Goal: Find specific page/section

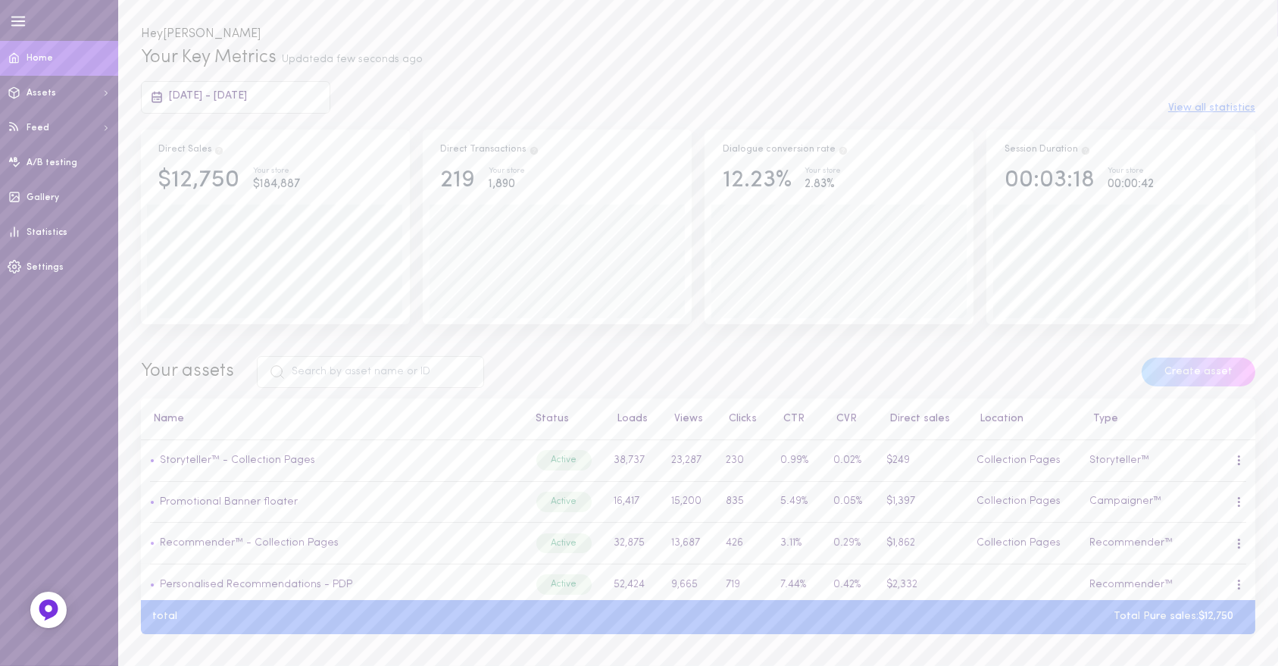
scroll to position [84, 0]
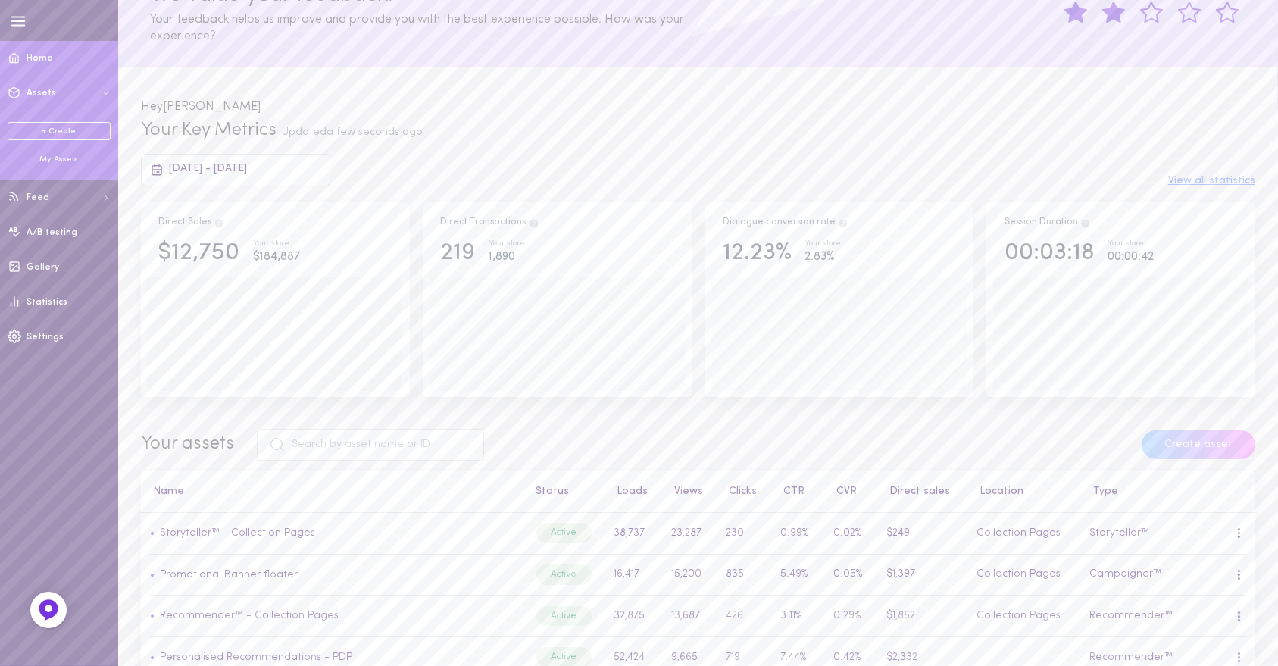
click at [65, 158] on div "My Assets" at bounding box center [59, 159] width 103 height 11
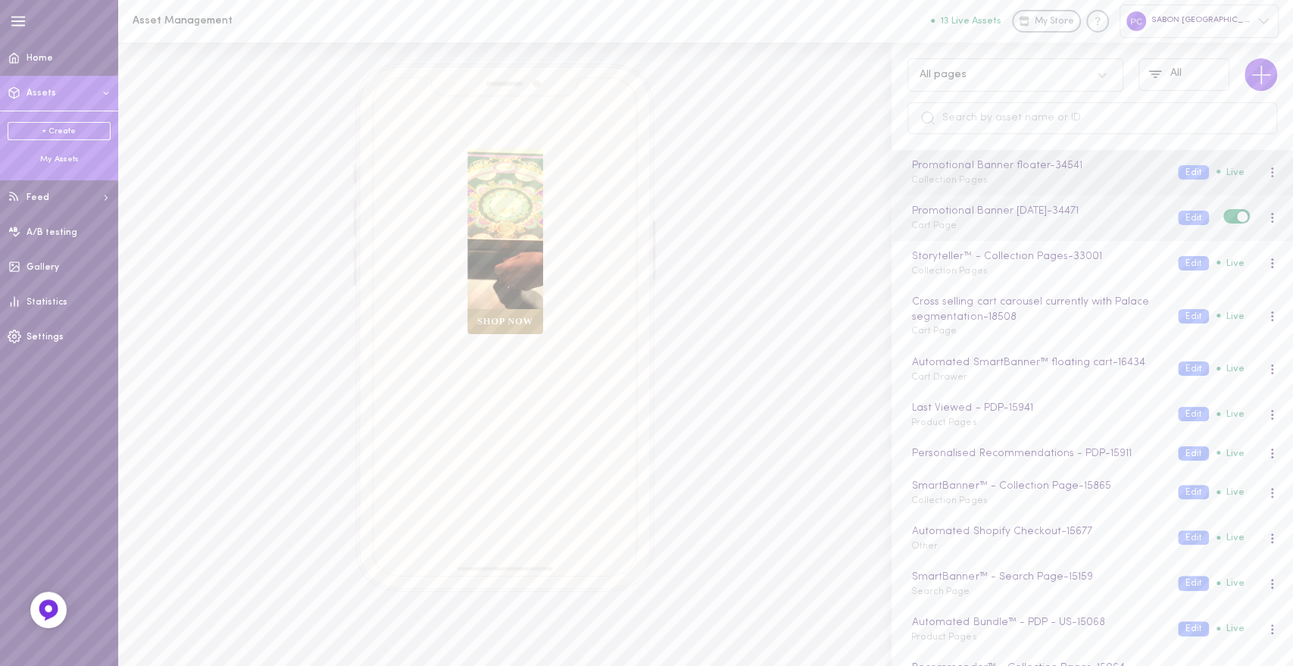
click at [1004, 235] on div "Promotional Banner [DATE] - 34471 Cart Page Edit Live" at bounding box center [1091, 217] width 401 height 45
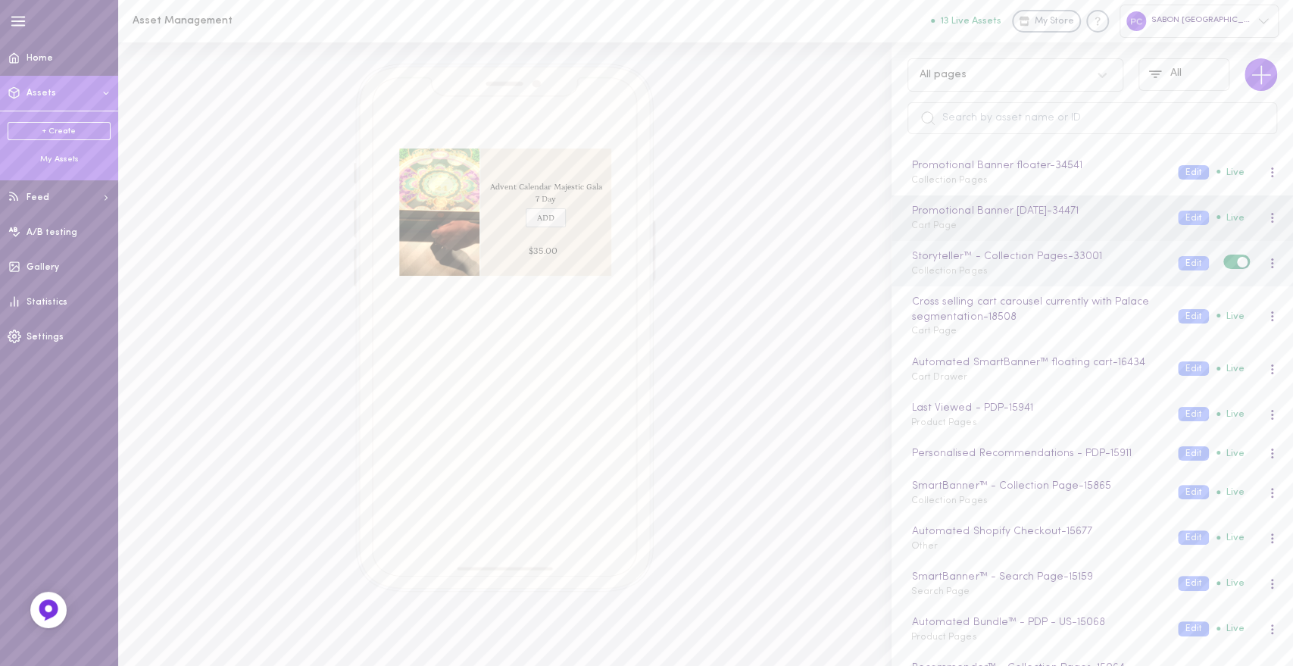
click at [1000, 278] on div "Storyteller™ - Collection Pages - 33001 Collection Pages Edit Live" at bounding box center [1091, 263] width 401 height 45
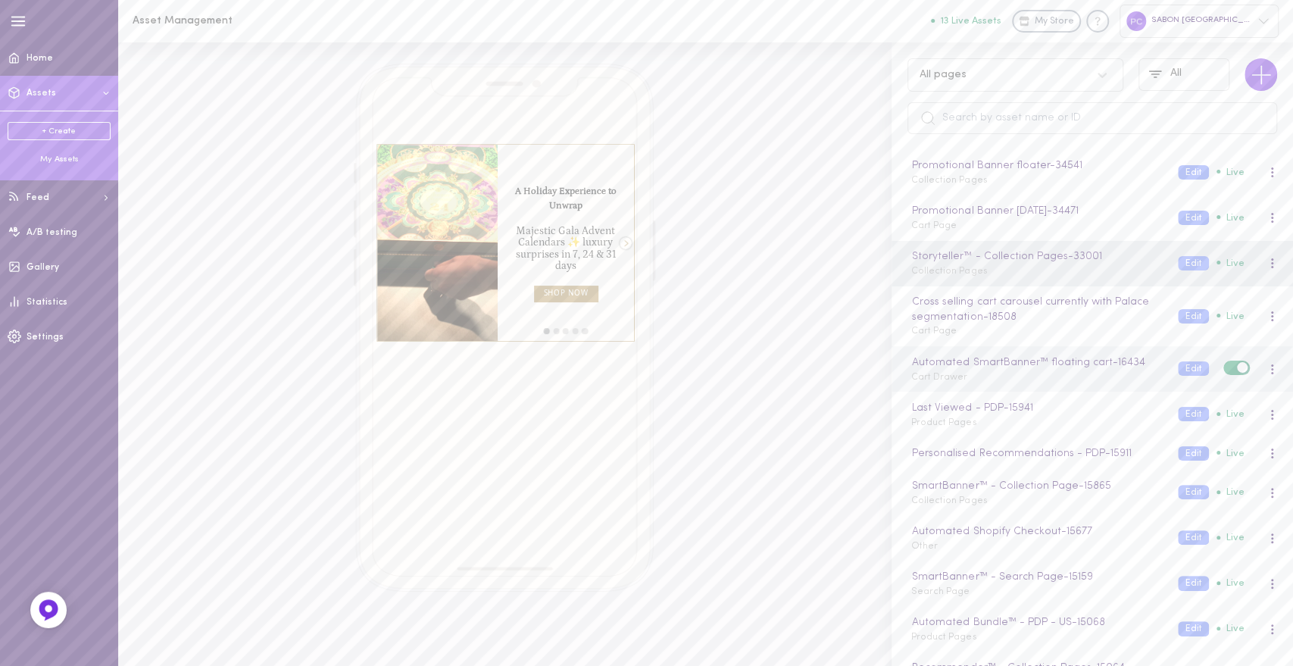
click at [990, 381] on div "Automated SmartBanner™ floating cart - 16434 Cart Drawer" at bounding box center [1033, 369] width 267 height 30
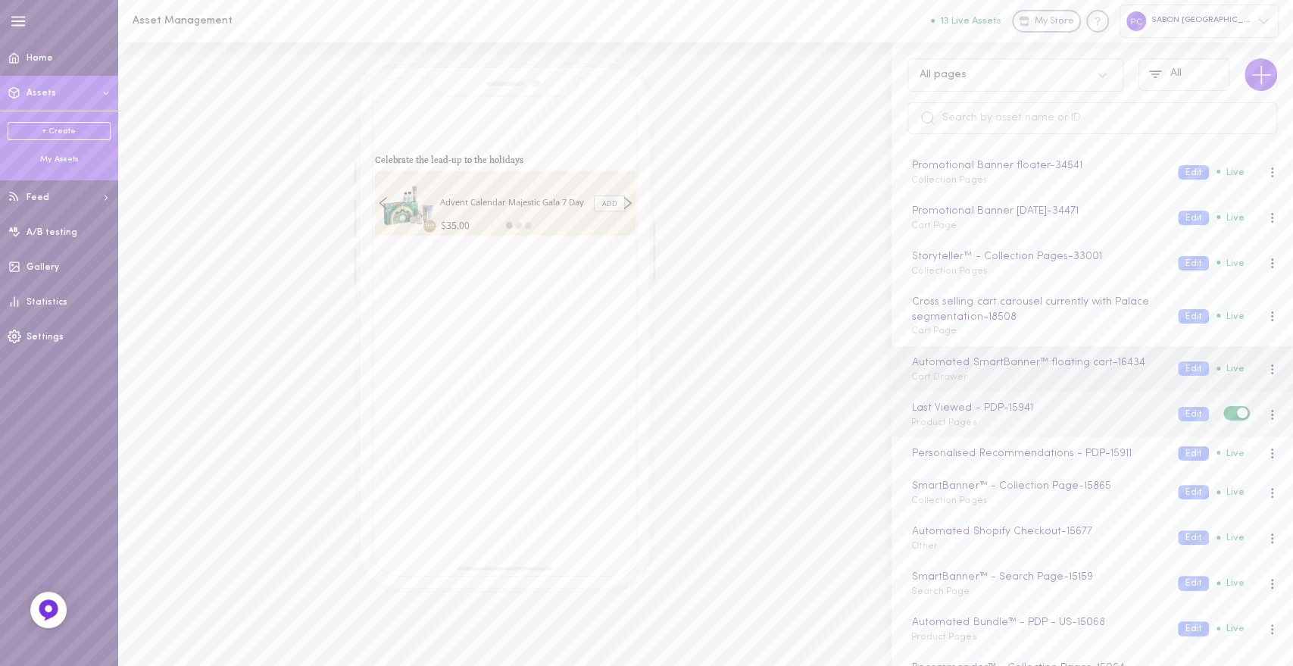
click at [983, 422] on div "Last Viewed - PDP - 15941 Product Pages" at bounding box center [1033, 415] width 267 height 30
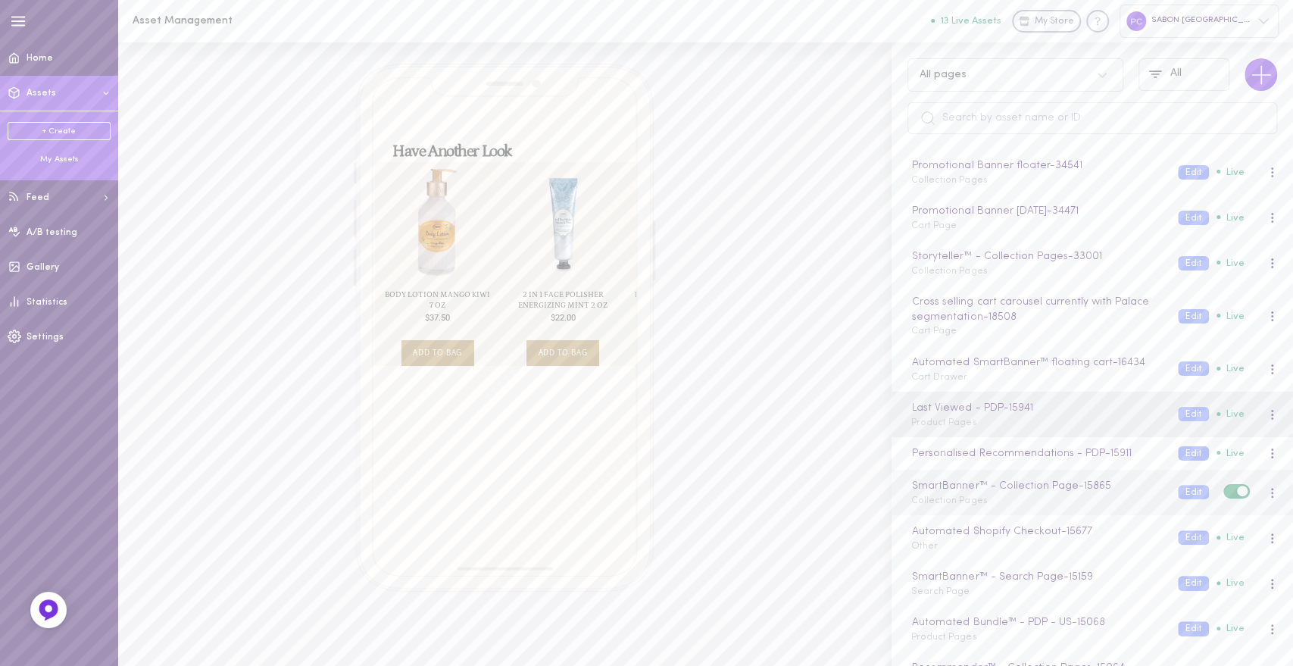
click at [988, 504] on div "SmartBanner™ - Collection Page - 15865 Collection Pages" at bounding box center [1033, 493] width 267 height 30
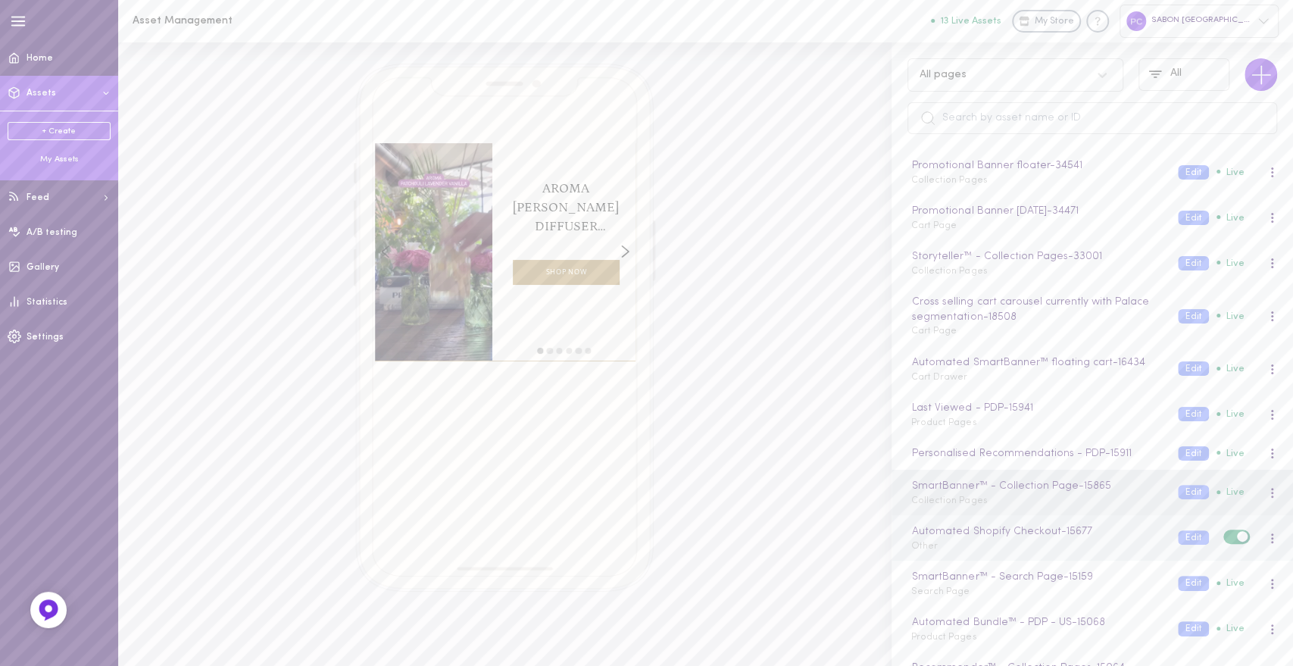
click at [994, 553] on div "Automated Shopify Checkout - 15677 Other Edit Live" at bounding box center [1091, 537] width 401 height 45
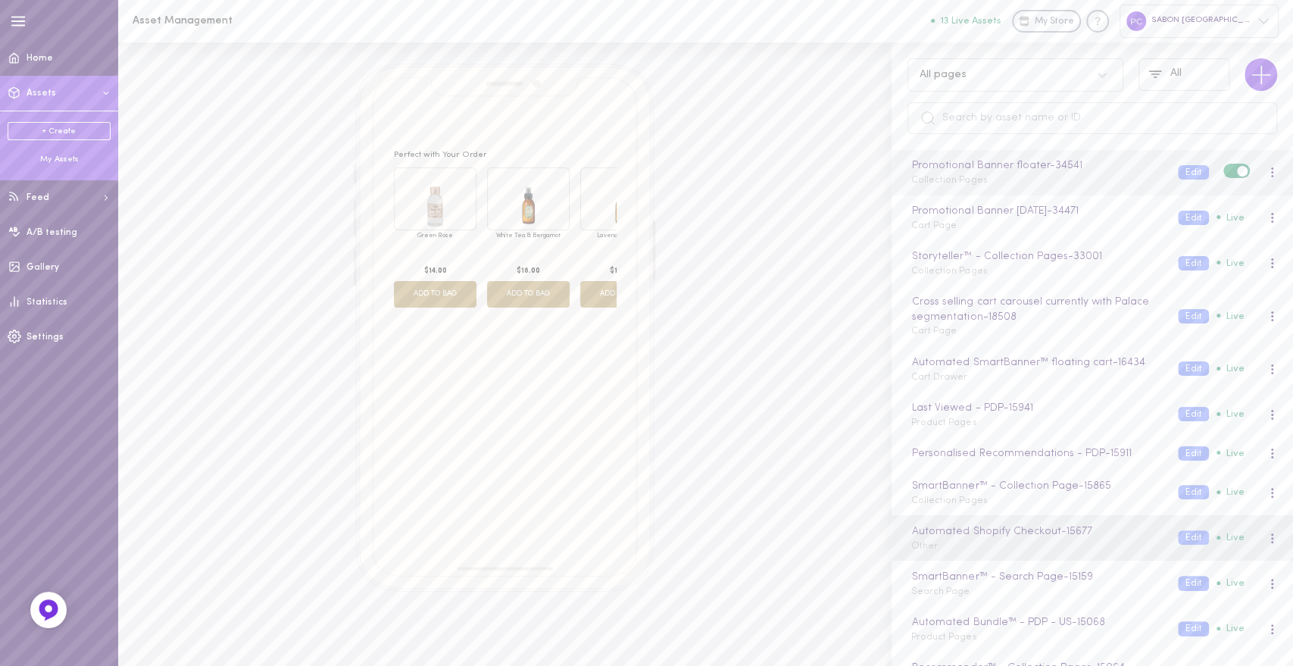
click at [972, 184] on span "Collection Pages" at bounding box center [949, 180] width 76 height 9
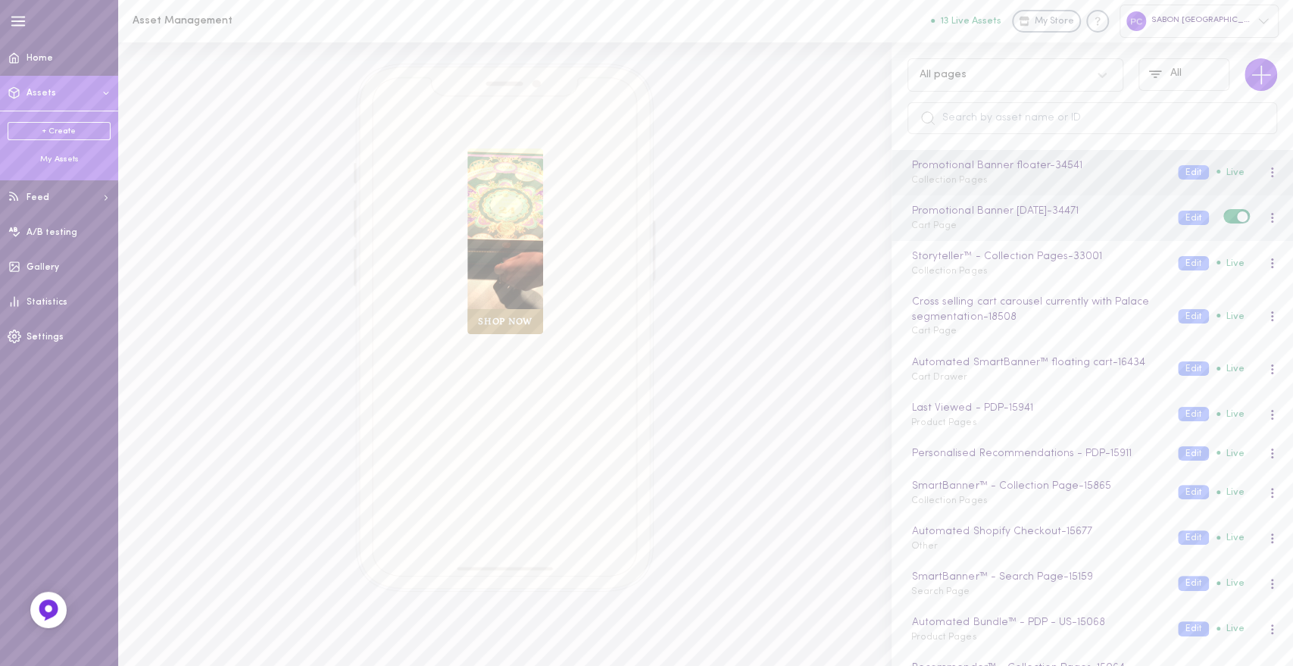
click at [1020, 225] on div "Promotional Banner [DATE] - 34471 Cart Page" at bounding box center [1033, 218] width 267 height 30
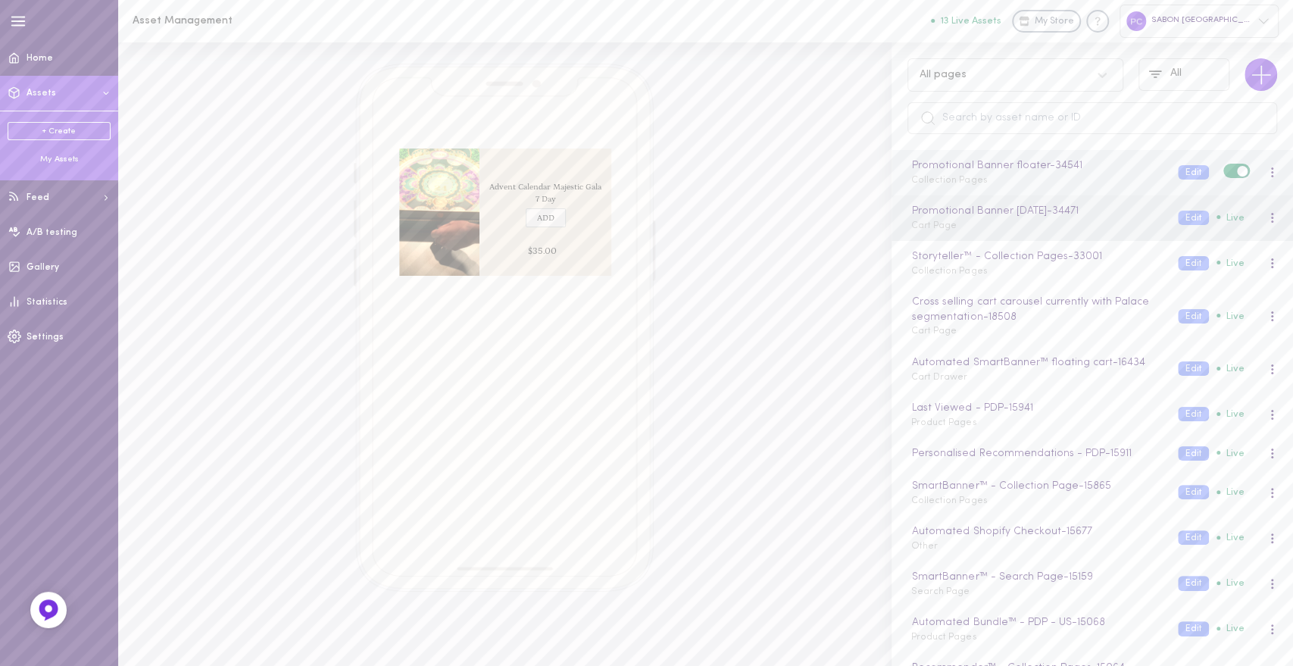
click at [979, 191] on div "Promotional Banner floater - 34541 Collection Pages Edit Live" at bounding box center [1091, 172] width 401 height 45
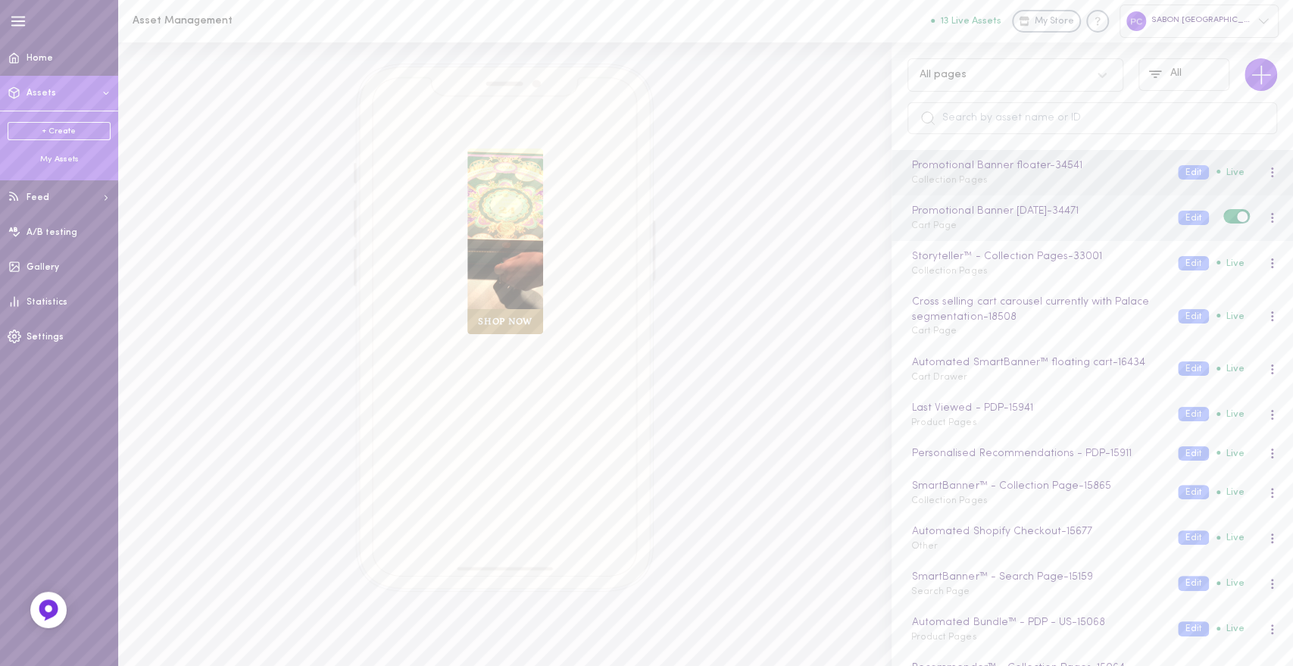
click at [1039, 231] on div "Promotional Banner [DATE] - 34471 Cart Page" at bounding box center [1033, 218] width 267 height 30
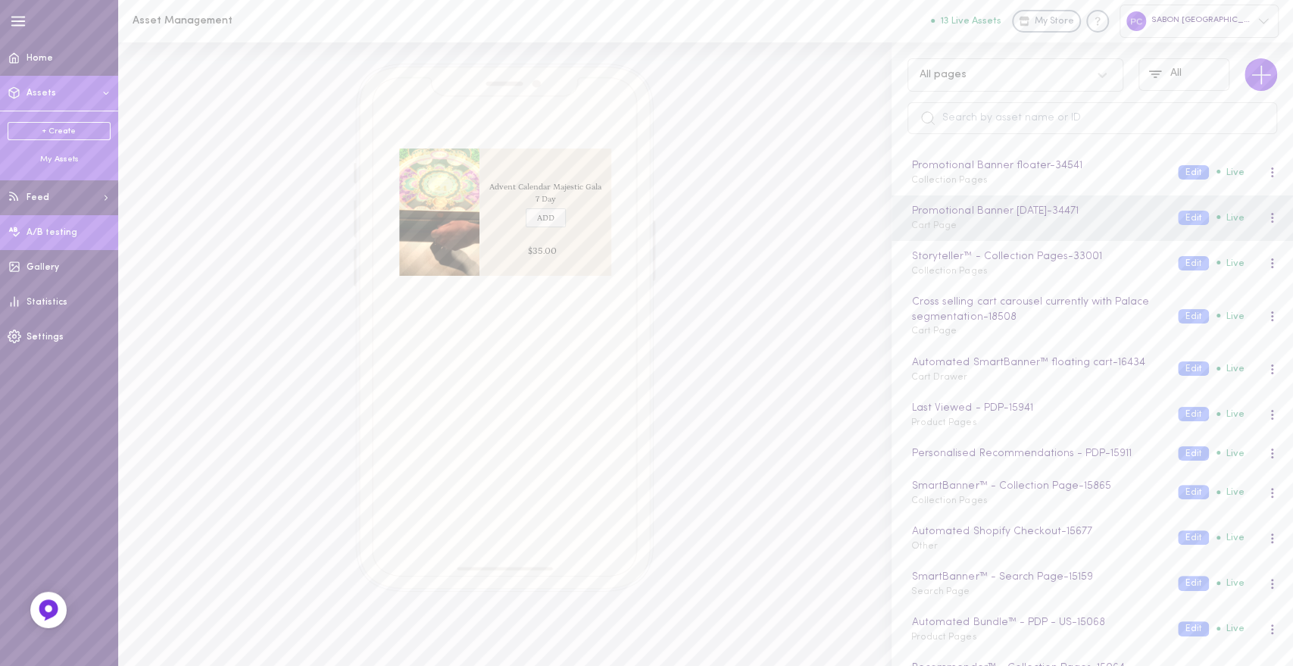
click at [75, 233] on link "A/B testing" at bounding box center [59, 232] width 118 height 35
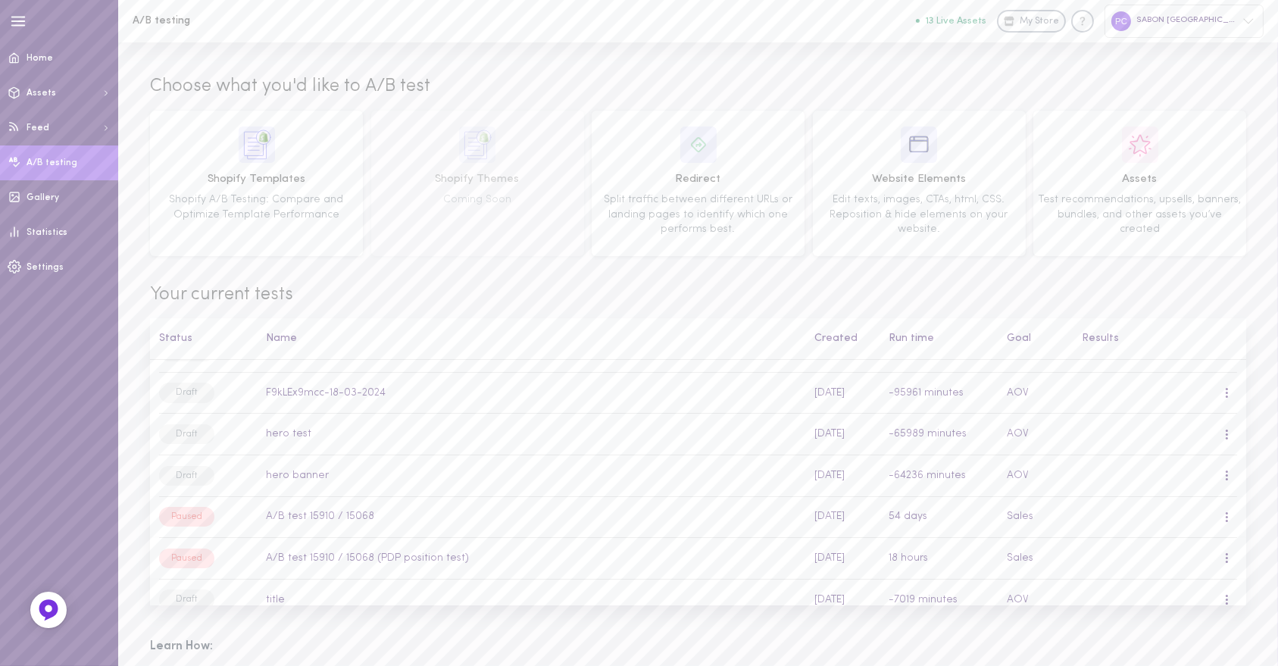
scroll to position [332, 0]
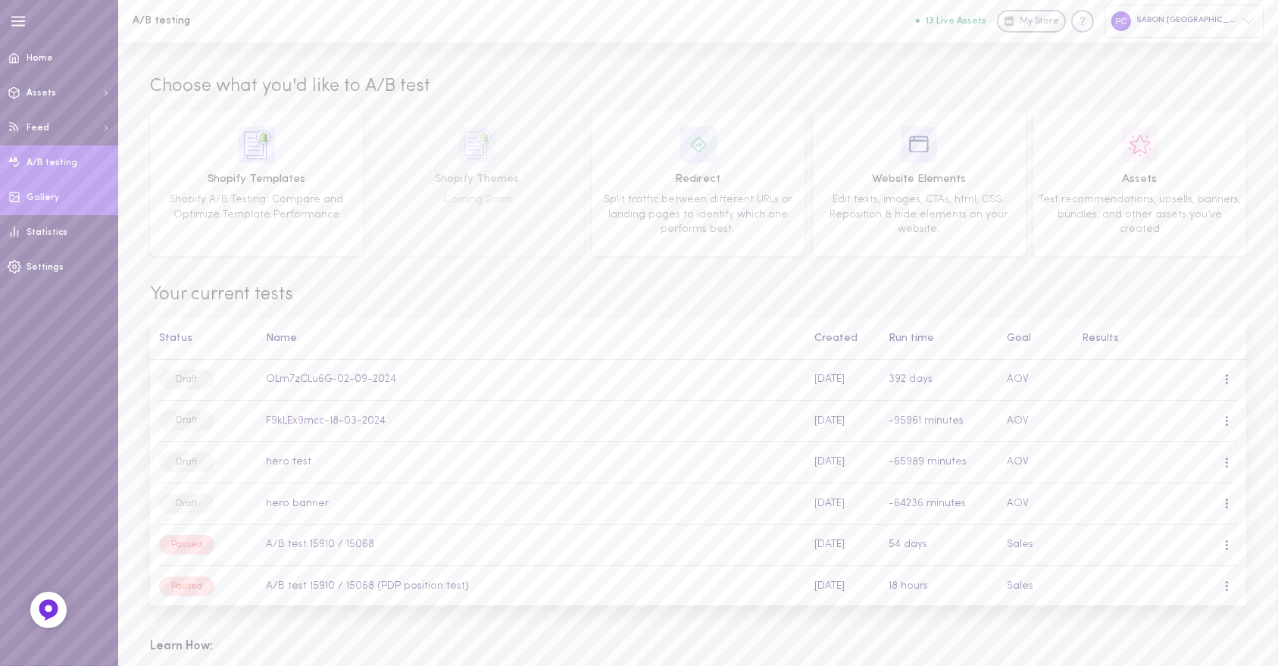
click at [48, 201] on span "Gallery" at bounding box center [43, 197] width 33 height 9
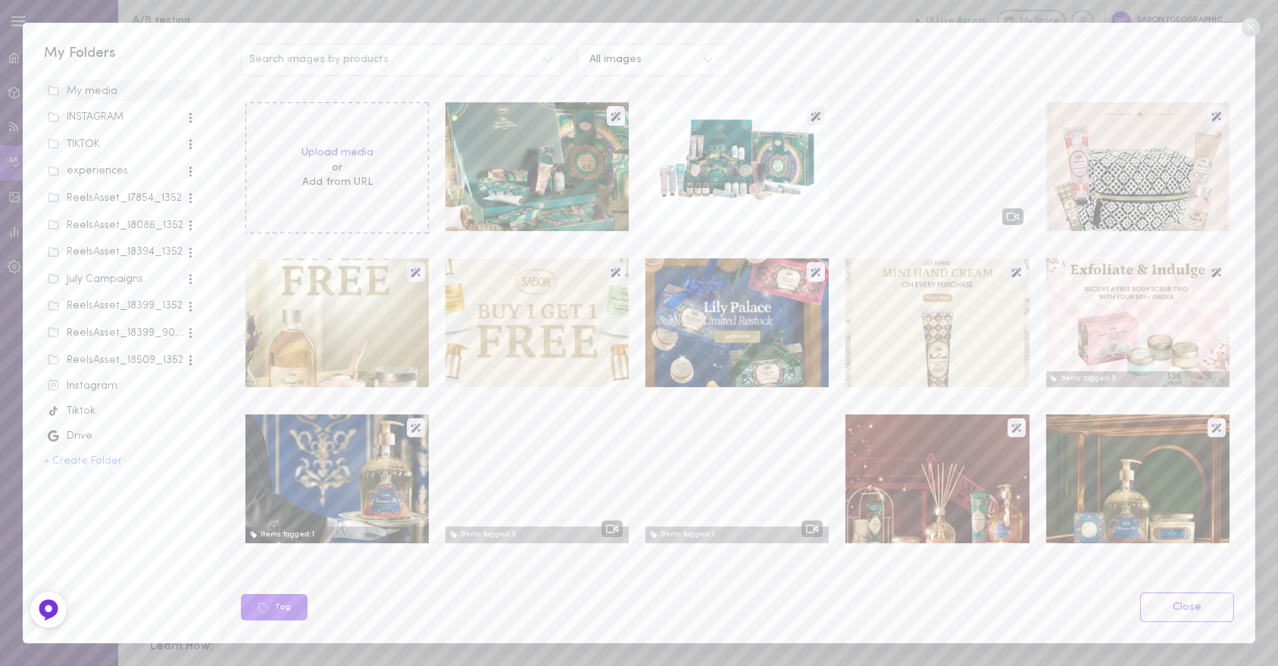
click at [89, 386] on div "Instagram" at bounding box center [121, 386] width 147 height 15
